Goal: Task Accomplishment & Management: Use online tool/utility

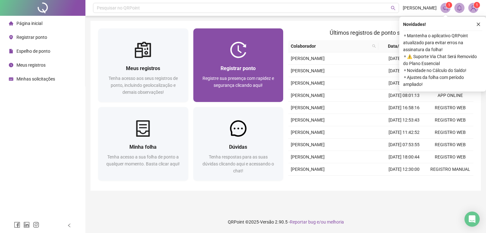
click at [254, 56] on div at bounding box center [238, 50] width 90 height 16
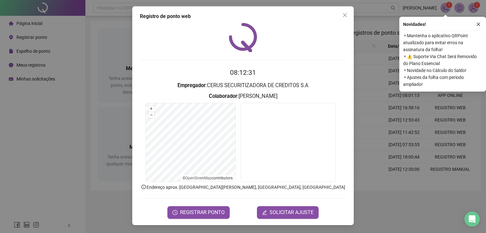
click at [211, 212] on span "REGISTRAR PONTO" at bounding box center [202, 213] width 45 height 8
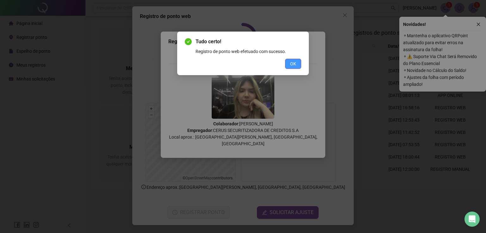
click at [297, 65] on button "OK" at bounding box center [293, 64] width 16 height 10
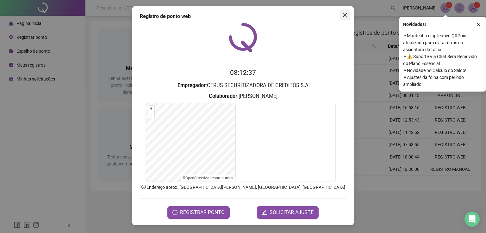
click at [345, 17] on icon "close" at bounding box center [344, 15] width 5 height 5
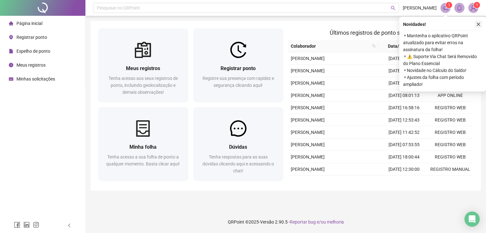
click at [480, 26] on icon "close" at bounding box center [478, 24] width 4 height 4
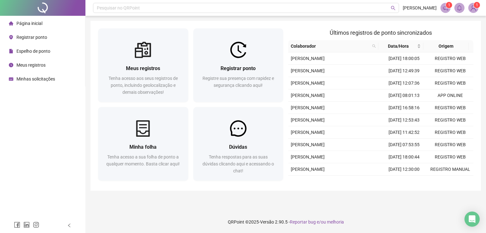
drag, startPoint x: 14, startPoint y: 228, endPoint x: 416, endPoint y: 233, distance: 401.5
click at [218, 224] on div "Página inicial Registrar ponto Espelho de ponto Meus registros Minhas solicitaç…" at bounding box center [243, 116] width 486 height 233
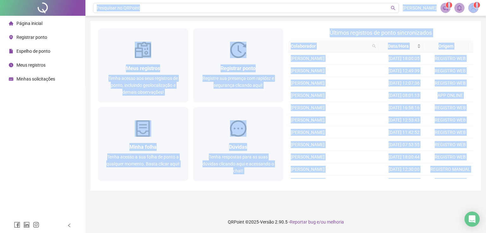
click at [174, 22] on div "Meus registros Tenha acesso aos seus registros de ponto, incluindo geolocalizaç…" at bounding box center [285, 106] width 390 height 170
